Goal: Transaction & Acquisition: Book appointment/travel/reservation

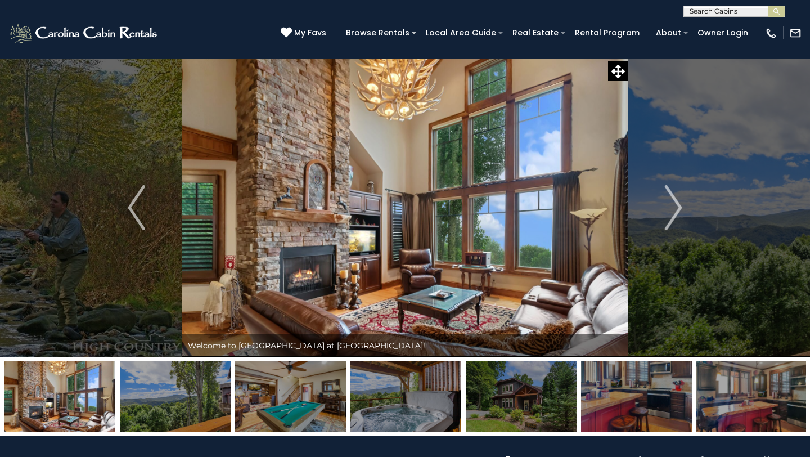
click at [701, 9] on input "text" at bounding box center [733, 13] width 98 height 11
type input "**********"
click at [724, 28] on em "Echota Haus" at bounding box center [715, 26] width 50 height 10
click at [781, 16] on button "submit" at bounding box center [776, 11] width 17 height 11
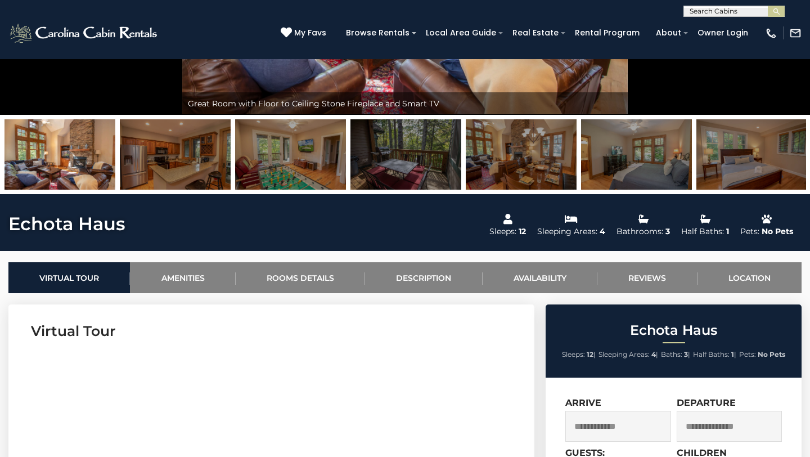
scroll to position [241, 0]
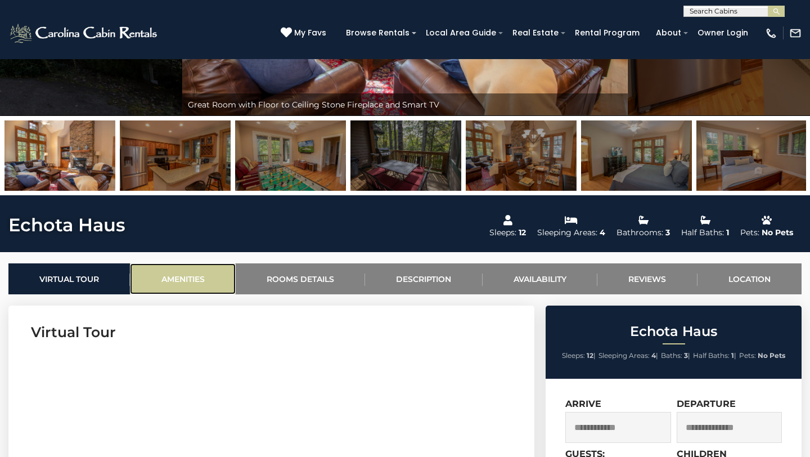
click at [199, 281] on link "Amenities" at bounding box center [182, 278] width 105 height 31
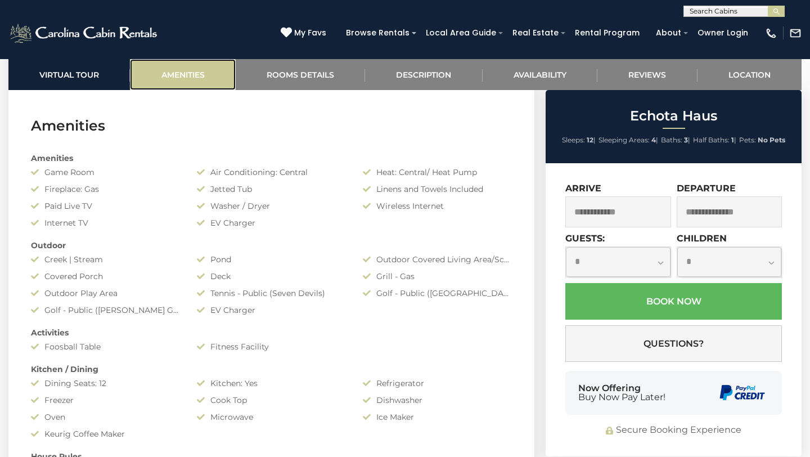
scroll to position [805, 0]
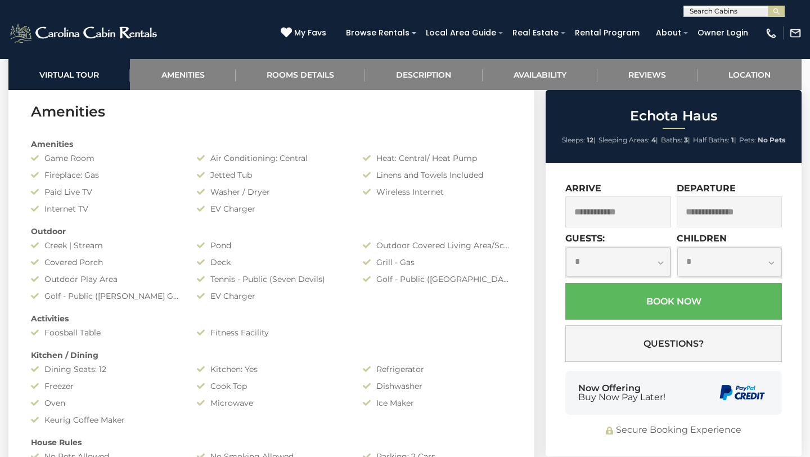
click at [694, 11] on input "text" at bounding box center [733, 13] width 98 height 11
type input "**********"
click at [737, 28] on em "Grandfather Vista" at bounding box center [724, 26] width 69 height 10
click at [774, 12] on img "submit" at bounding box center [777, 11] width 8 height 8
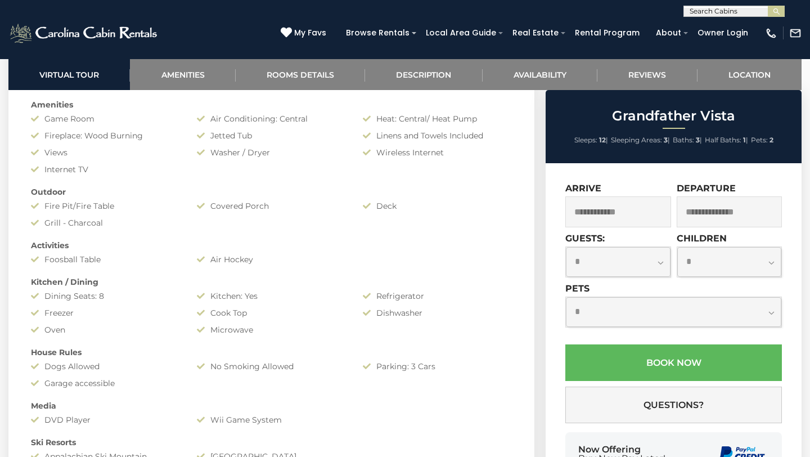
scroll to position [850, 0]
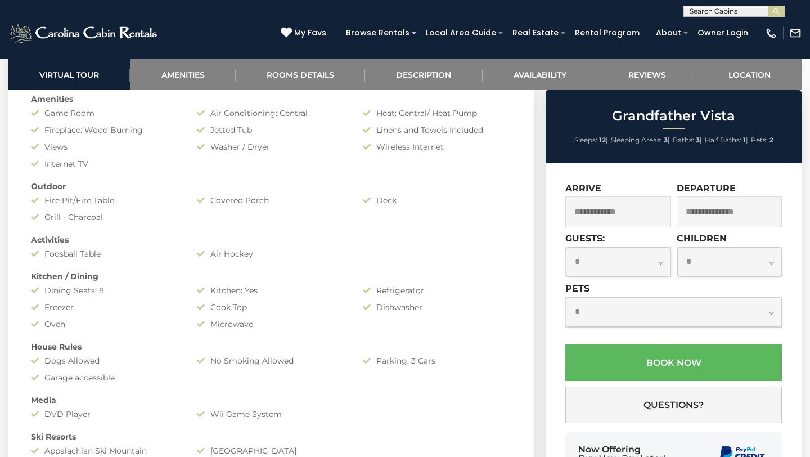
click at [722, 15] on input "text" at bounding box center [733, 13] width 98 height 11
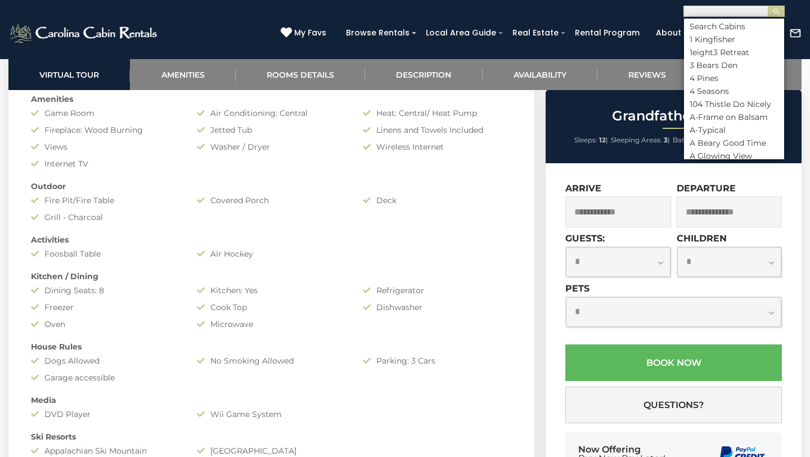
click at [722, 15] on input "text" at bounding box center [733, 12] width 98 height 11
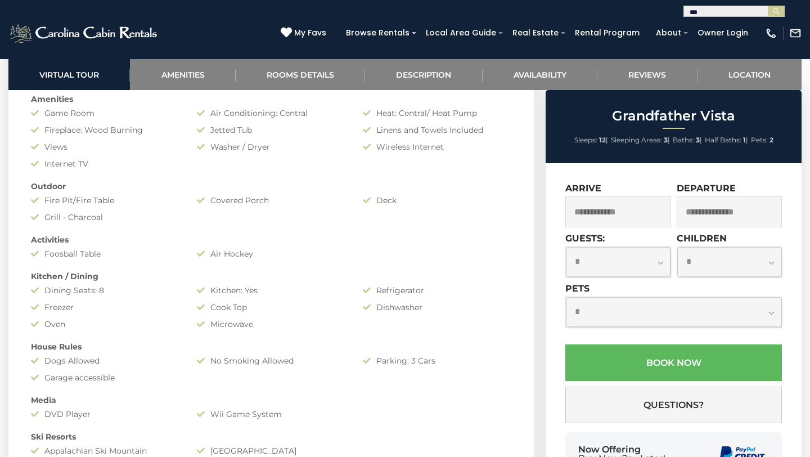
type input "****"
click at [722, 15] on input "text" at bounding box center [733, 12] width 98 height 11
click at [713, 44] on li "Owls Nest" at bounding box center [734, 39] width 100 height 10
click at [775, 16] on button "submit" at bounding box center [776, 11] width 17 height 11
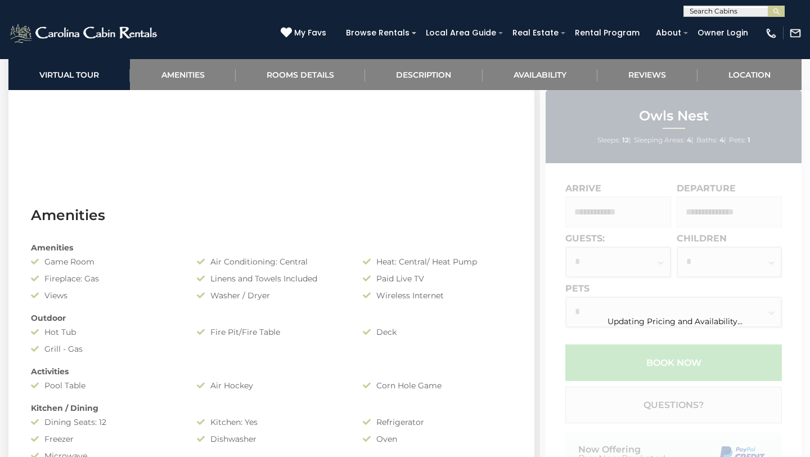
scroll to position [757, 0]
